Goal: Task Accomplishment & Management: Manage account settings

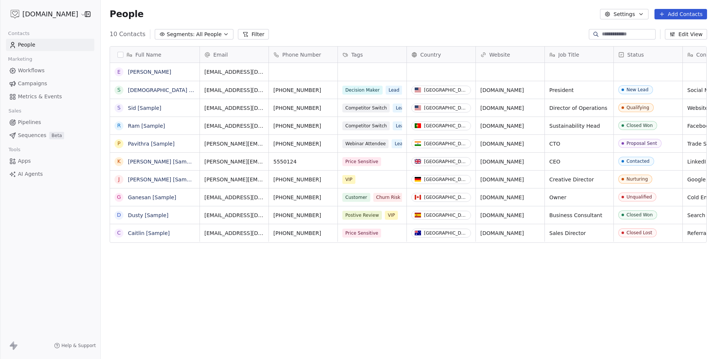
scroll to position [316, 614]
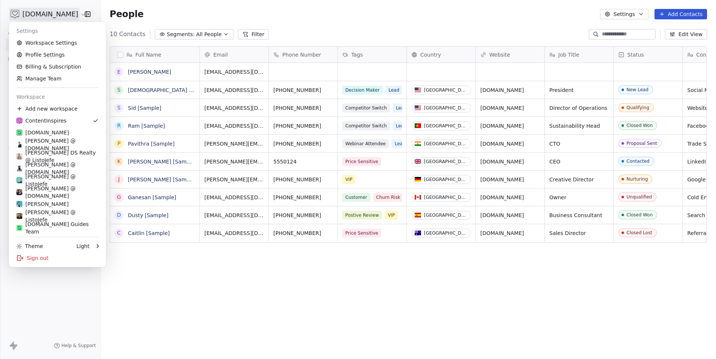
click at [57, 13] on html "[DOMAIN_NAME] Contacts People Marketing Workflows Campaigns Metrics & Events Sa…" at bounding box center [358, 179] width 716 height 359
click at [56, 166] on div "[PERSON_NAME] @ [DOMAIN_NAME]" at bounding box center [57, 168] width 82 height 15
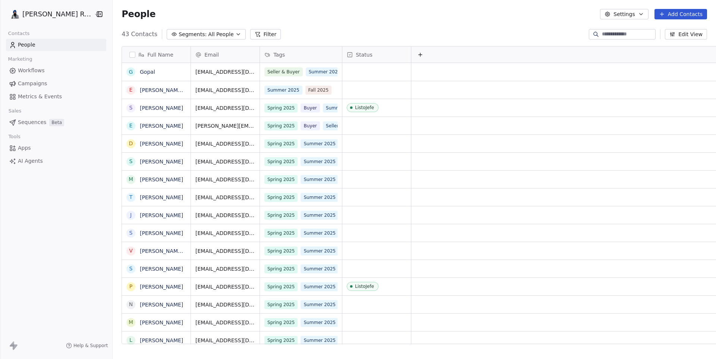
scroll to position [316, 615]
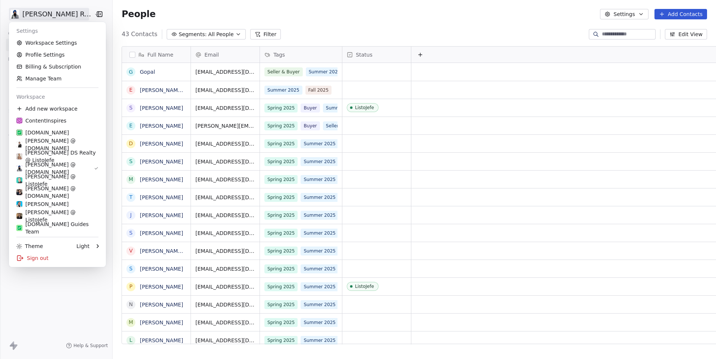
click at [57, 12] on html "[PERSON_NAME] Re/Max Contacts People Marketing Workflows Campaigns Metrics & Ev…" at bounding box center [358, 179] width 716 height 359
click at [38, 45] on link "Workspace Settings" at bounding box center [57, 43] width 91 height 12
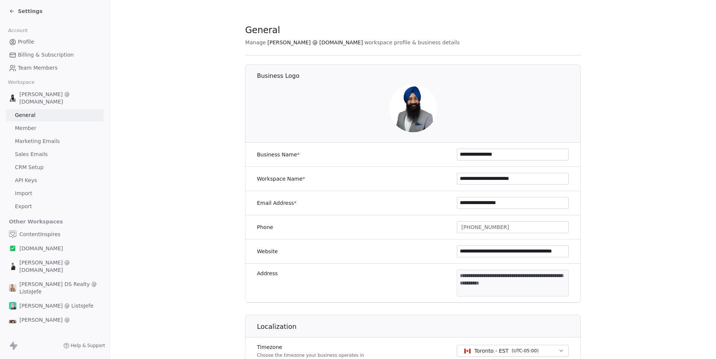
click at [27, 151] on span "Sales Emails" at bounding box center [31, 155] width 33 height 8
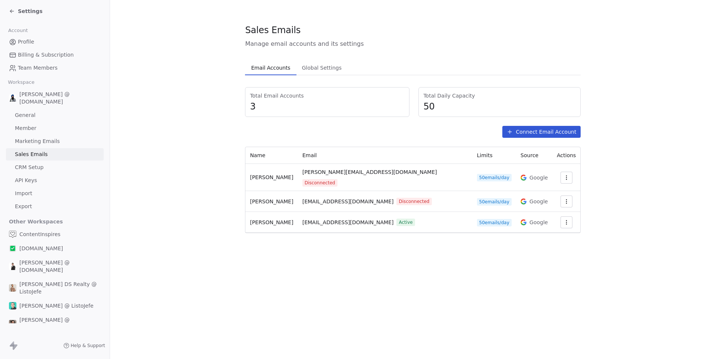
click at [563, 175] on icon "button" at bounding box center [566, 178] width 6 height 6
click at [563, 176] on html "Settings Account Profile Billing & Subscription Team Members Workspace [PERSON_…" at bounding box center [358, 179] width 716 height 359
click at [563, 176] on icon "button" at bounding box center [566, 178] width 6 height 6
click at [542, 202] on span "Delete" at bounding box center [542, 203] width 17 height 8
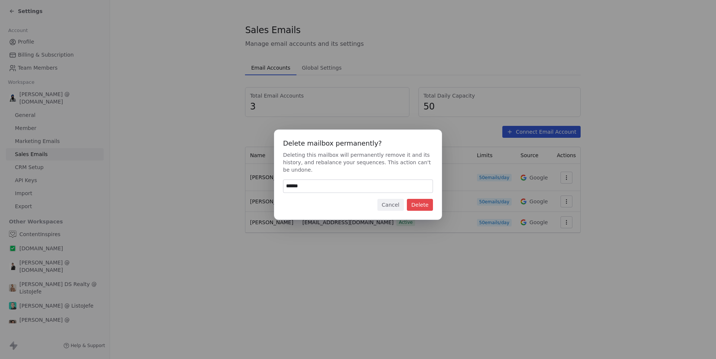
type input "******"
click at [425, 209] on button "Delete" at bounding box center [420, 205] width 26 height 12
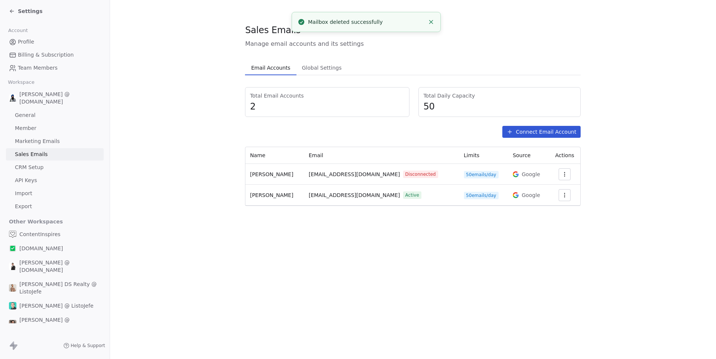
click at [251, 272] on div "Sales Emails Manage email accounts and its settings Email Accounts Email Accoun…" at bounding box center [413, 179] width 606 height 359
click at [561, 172] on icon "button" at bounding box center [564, 174] width 6 height 6
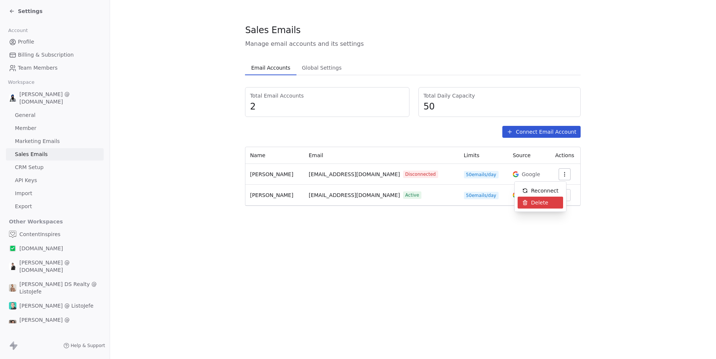
click at [540, 204] on span "Delete" at bounding box center [539, 203] width 17 height 8
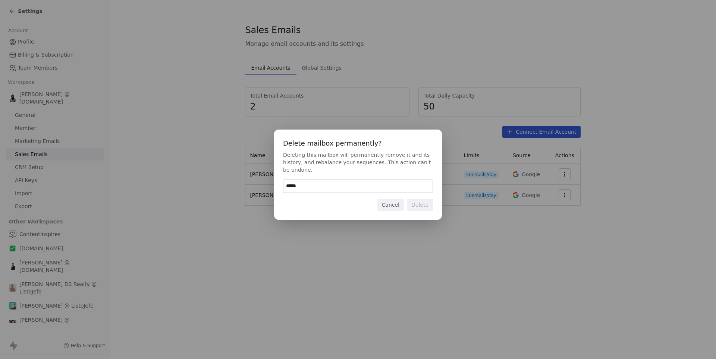
type input "******"
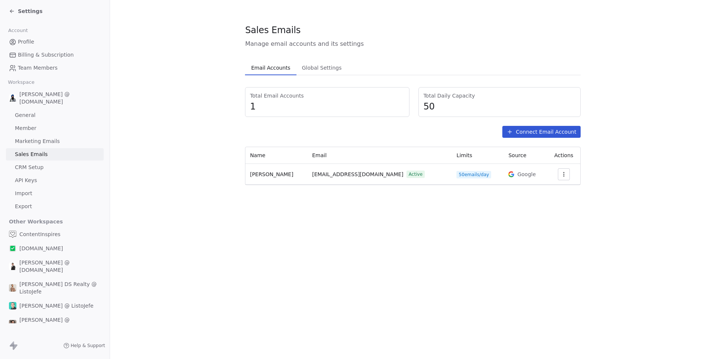
click at [33, 8] on span "Settings" at bounding box center [30, 10] width 25 height 7
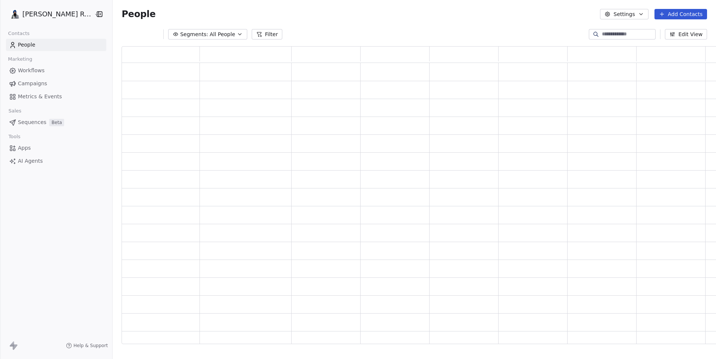
scroll to position [298, 597]
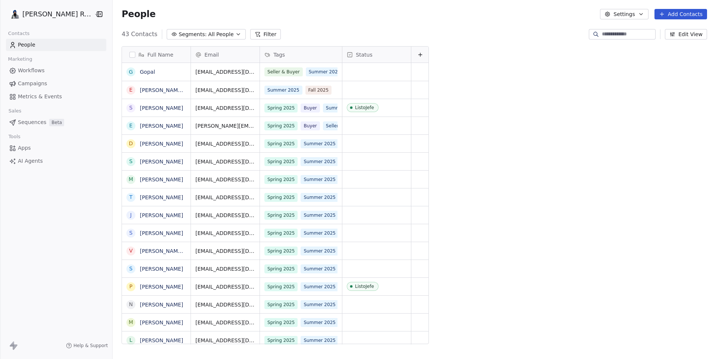
click at [40, 72] on span "Workflows" at bounding box center [31, 71] width 27 height 8
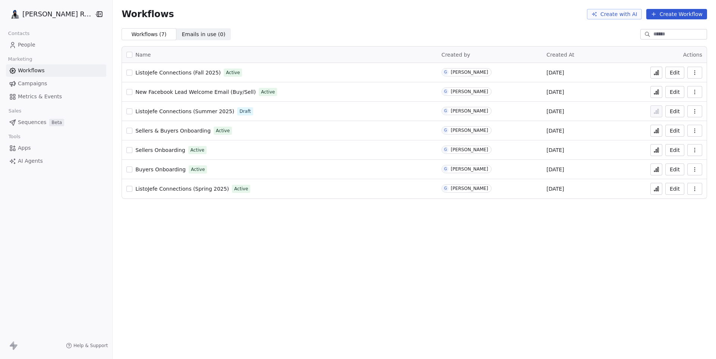
click at [202, 69] on link "ListoJefe Connections (Fall 2025)" at bounding box center [177, 72] width 85 height 7
click at [697, 74] on button "button" at bounding box center [694, 73] width 15 height 12
click at [678, 89] on span "Analytics" at bounding box center [675, 90] width 24 height 7
click at [656, 75] on icon at bounding box center [656, 73] width 6 height 6
click at [29, 46] on span "People" at bounding box center [27, 45] width 18 height 8
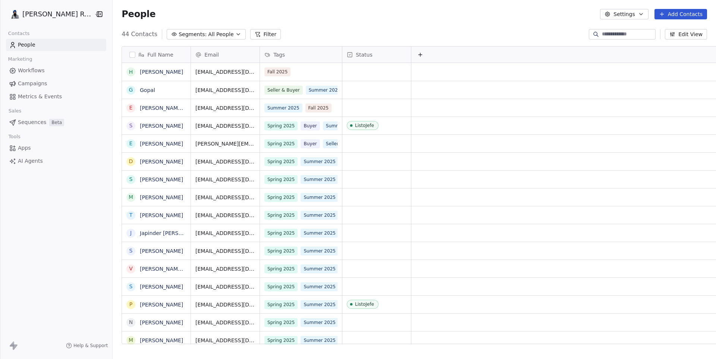
scroll to position [316, 615]
click at [690, 14] on button "Add Contacts" at bounding box center [680, 14] width 53 height 10
click at [682, 30] on span "Create new contact" at bounding box center [680, 30] width 51 height 8
click at [289, 90] on html "Gopal Ranu Re/Max Contacts People Marketing Workflows Campaigns Metrics & Event…" at bounding box center [358, 179] width 716 height 359
click at [293, 75] on div "Fall 2025" at bounding box center [294, 71] width 59 height 9
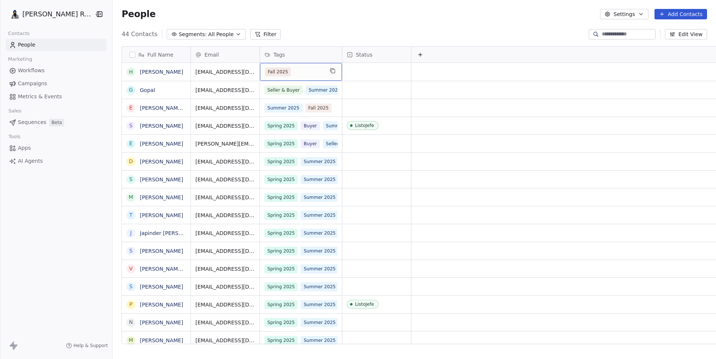
click at [293, 75] on div "Fall 2025" at bounding box center [294, 71] width 59 height 9
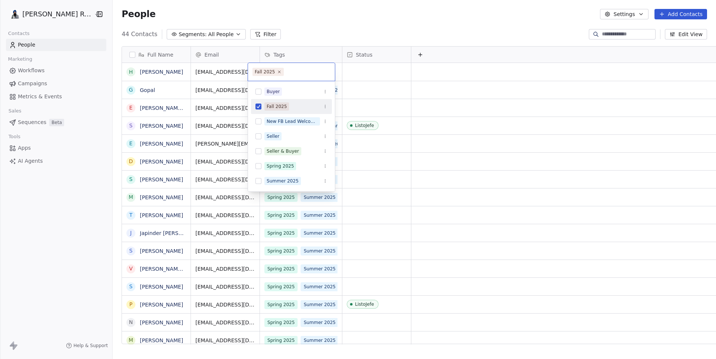
click at [261, 104] on button "Suggestions" at bounding box center [258, 107] width 6 height 6
click at [305, 34] on html "Gopal Ranu Re/Max Contacts People Marketing Workflows Campaigns Metrics & Event…" at bounding box center [358, 179] width 716 height 359
click at [259, 106] on button "Suggestions" at bounding box center [258, 107] width 6 height 6
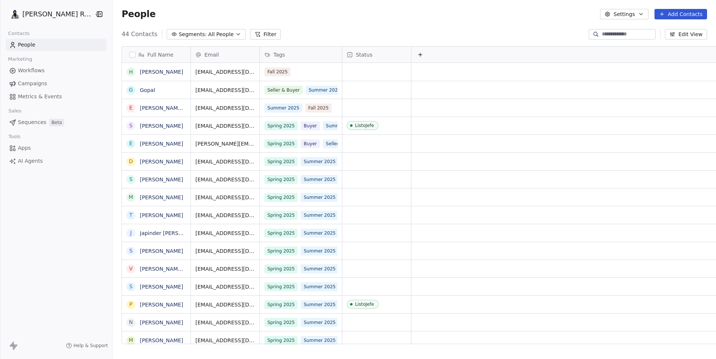
click at [306, 38] on html "Gopal Ranu Re/Max Contacts People Marketing Workflows Campaigns Metrics & Event…" at bounding box center [358, 179] width 716 height 359
